Goal: Task Accomplishment & Management: Use online tool/utility

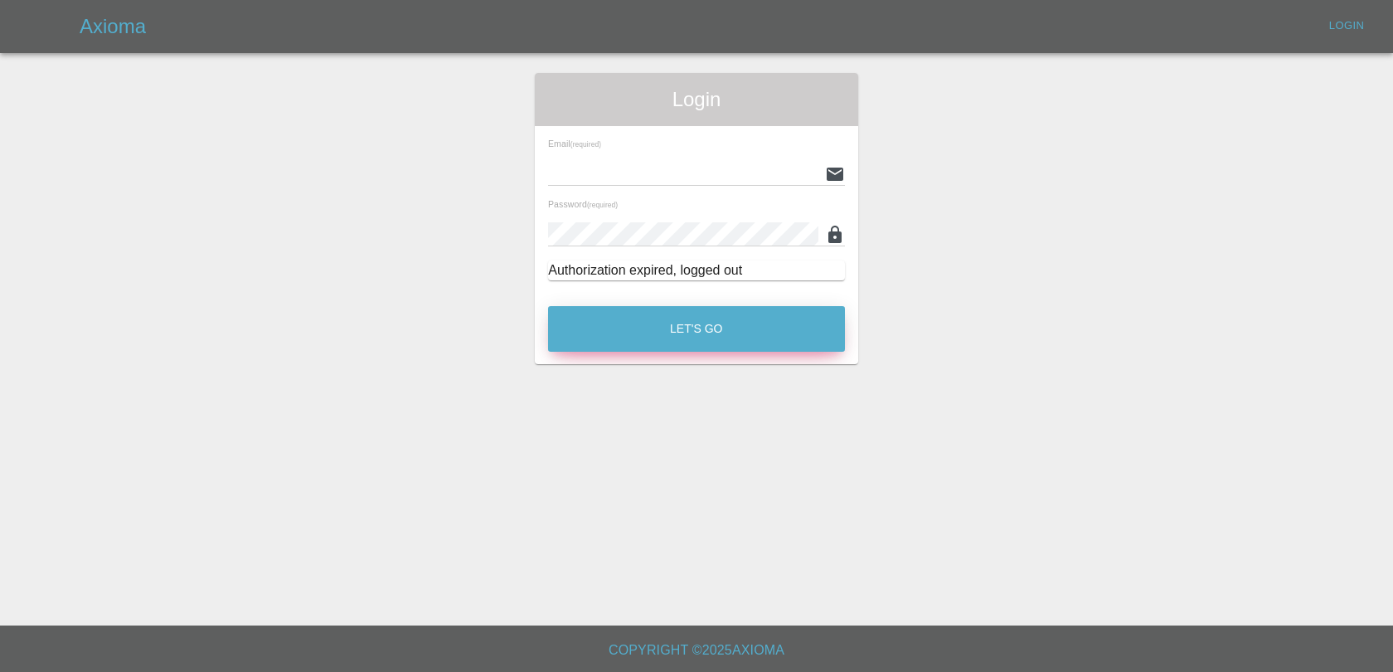
type input "[EMAIL_ADDRESS][DOMAIN_NAME]"
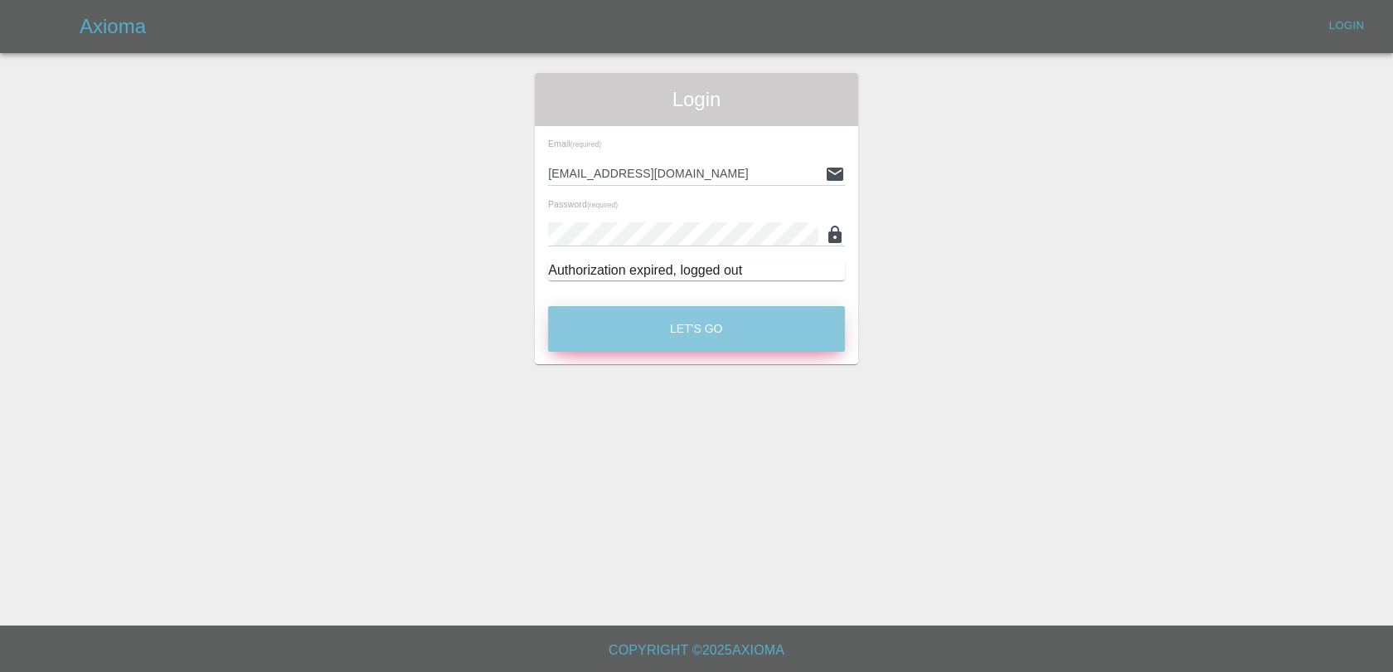
click at [713, 317] on button "Let's Go" at bounding box center [696, 329] width 297 height 46
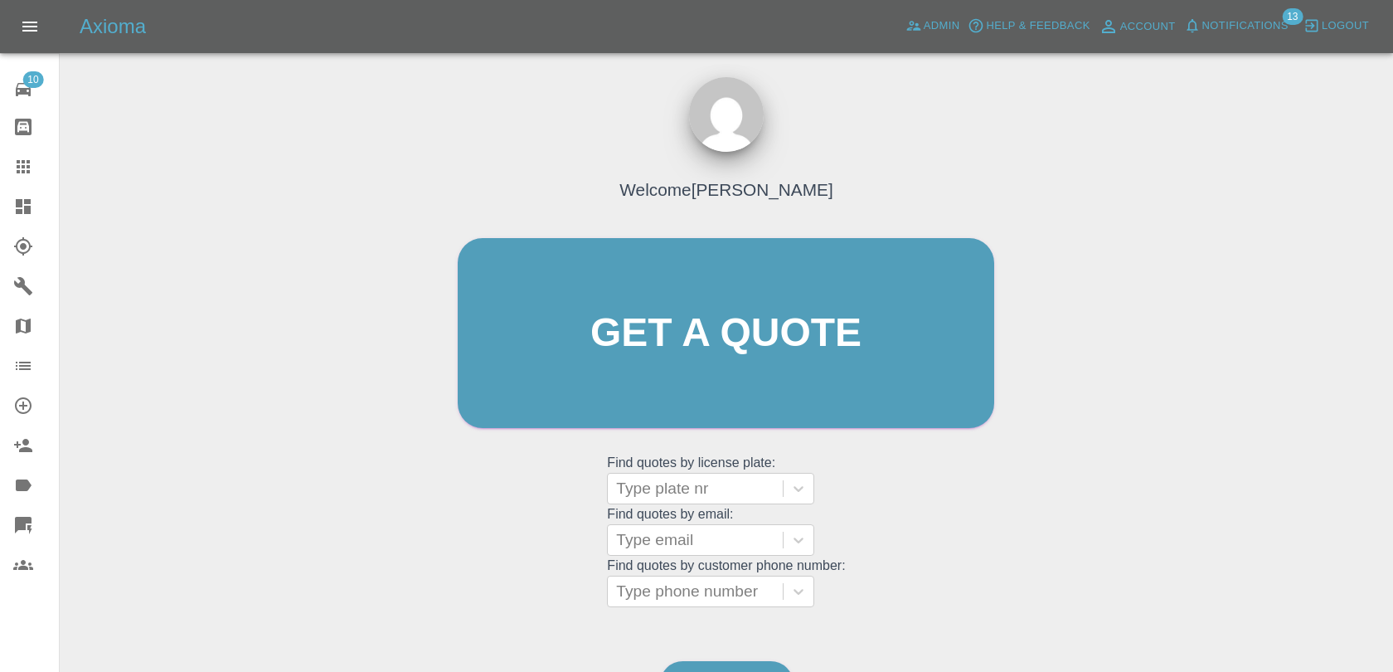
click at [1234, 17] on span "Notifications" at bounding box center [1245, 26] width 86 height 19
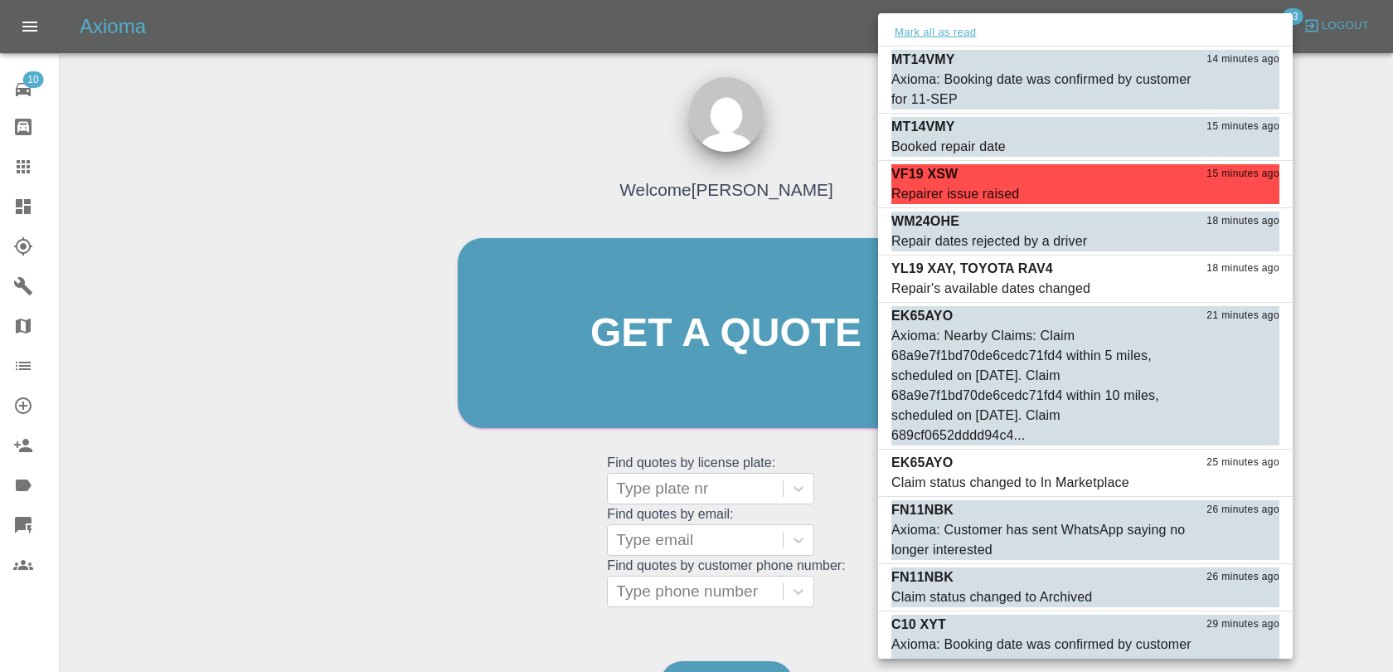
click at [936, 37] on button "Mark all as read" at bounding box center [935, 32] width 88 height 19
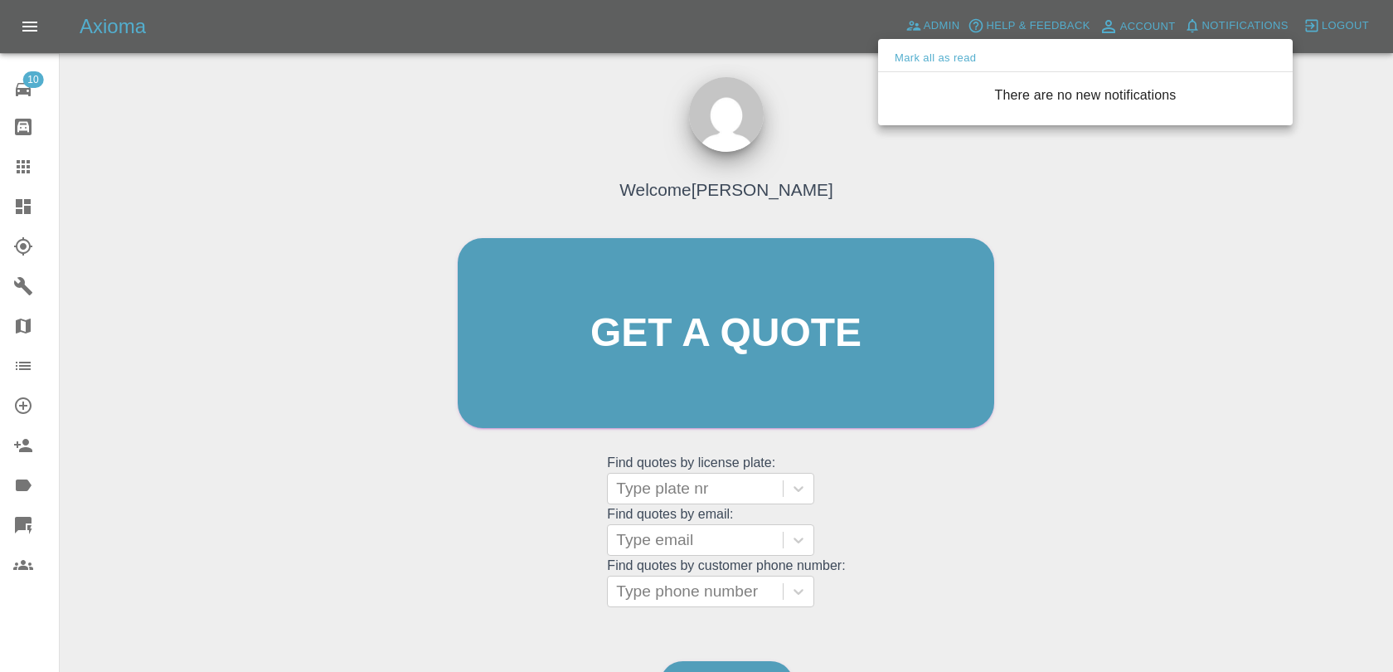
click at [861, 89] on div at bounding box center [696, 336] width 1393 height 672
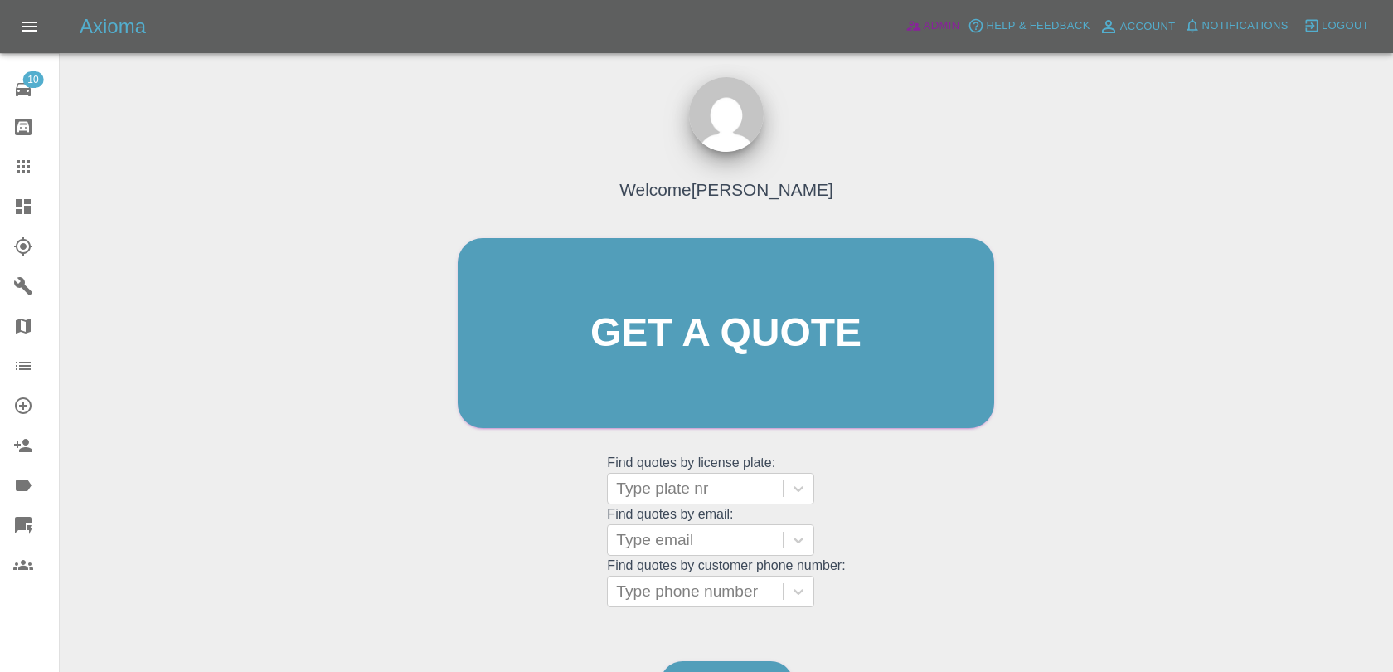
click at [934, 23] on span "Admin" at bounding box center [942, 26] width 36 height 19
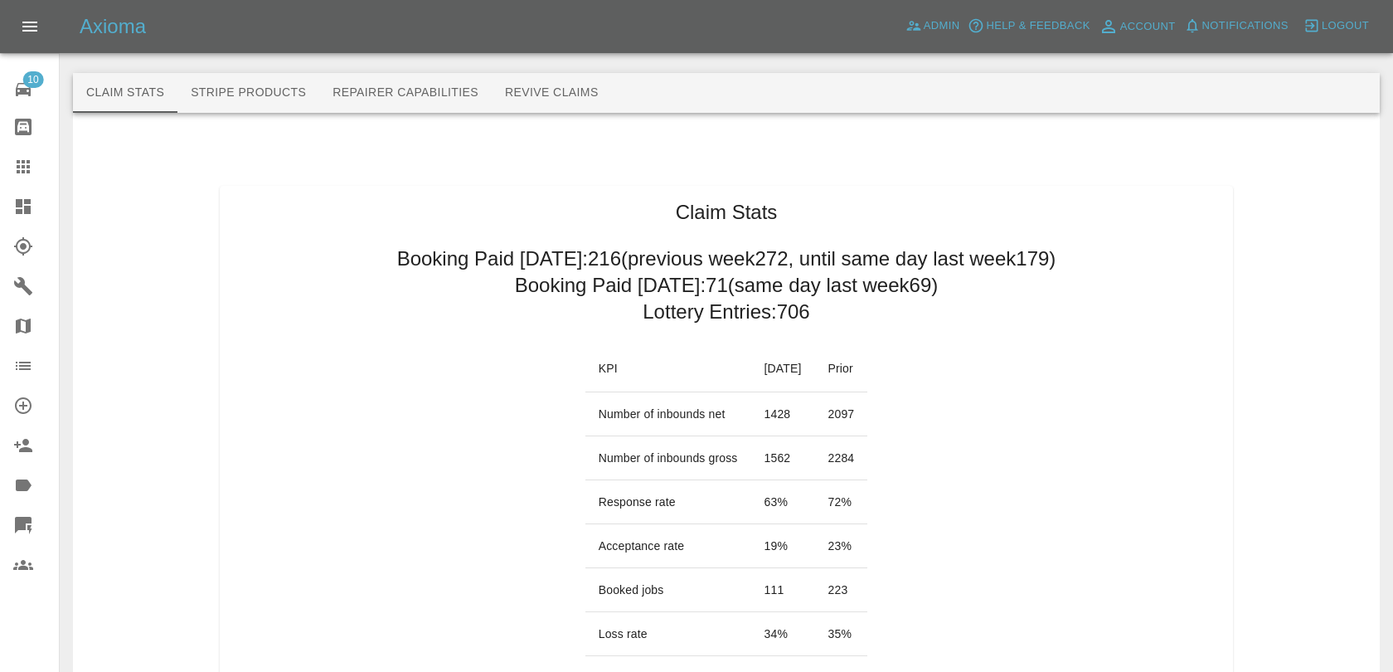
click at [44, 514] on link "Quick Quote" at bounding box center [29, 525] width 59 height 40
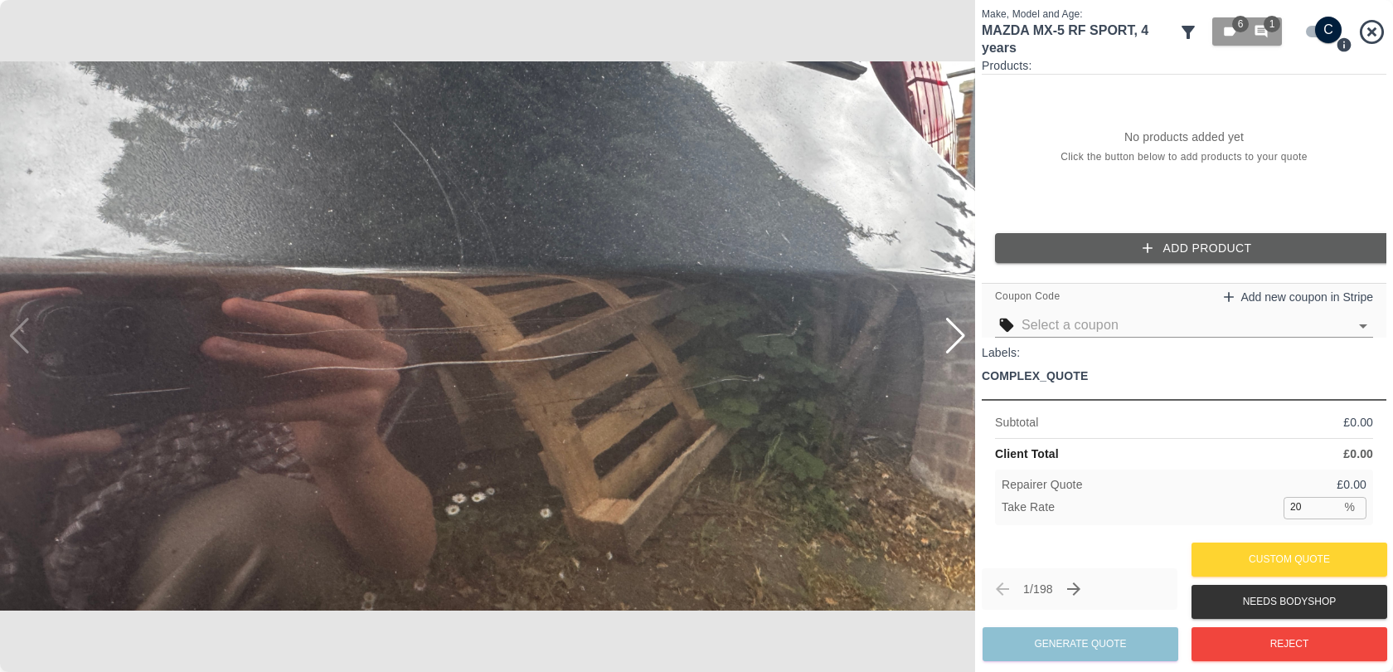
scroll to position [112, 0]
click at [1373, 36] on icon at bounding box center [1371, 31] width 29 height 29
